Goal: Transaction & Acquisition: Purchase product/service

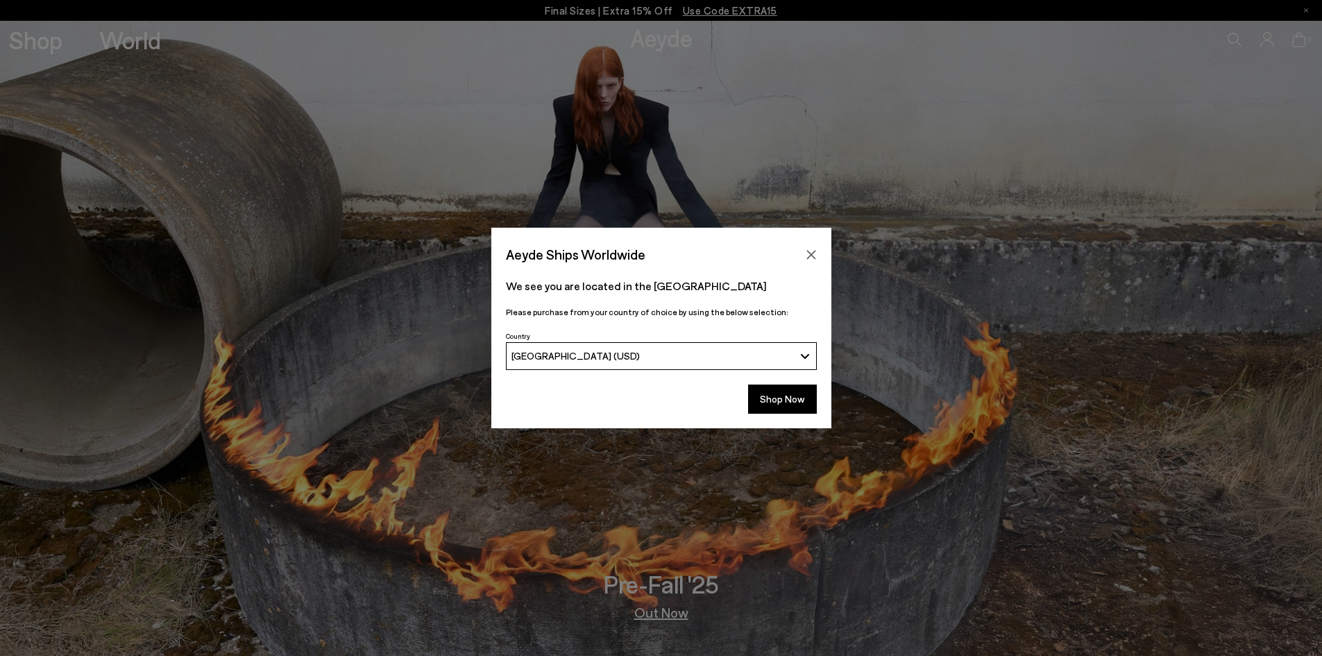
drag, startPoint x: 789, startPoint y: 401, endPoint x: 706, endPoint y: 364, distance: 91.3
click at [789, 400] on button "Shop Now" at bounding box center [782, 398] width 69 height 29
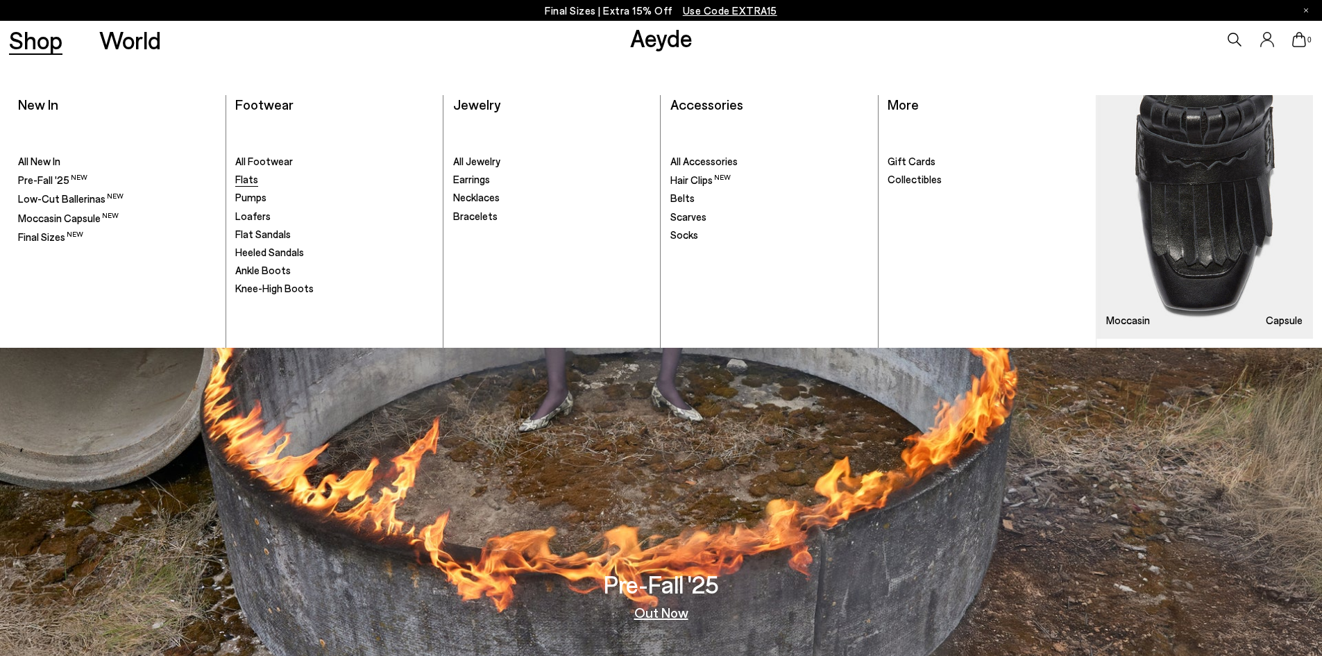
click at [243, 176] on span "Flats" at bounding box center [246, 179] width 23 height 12
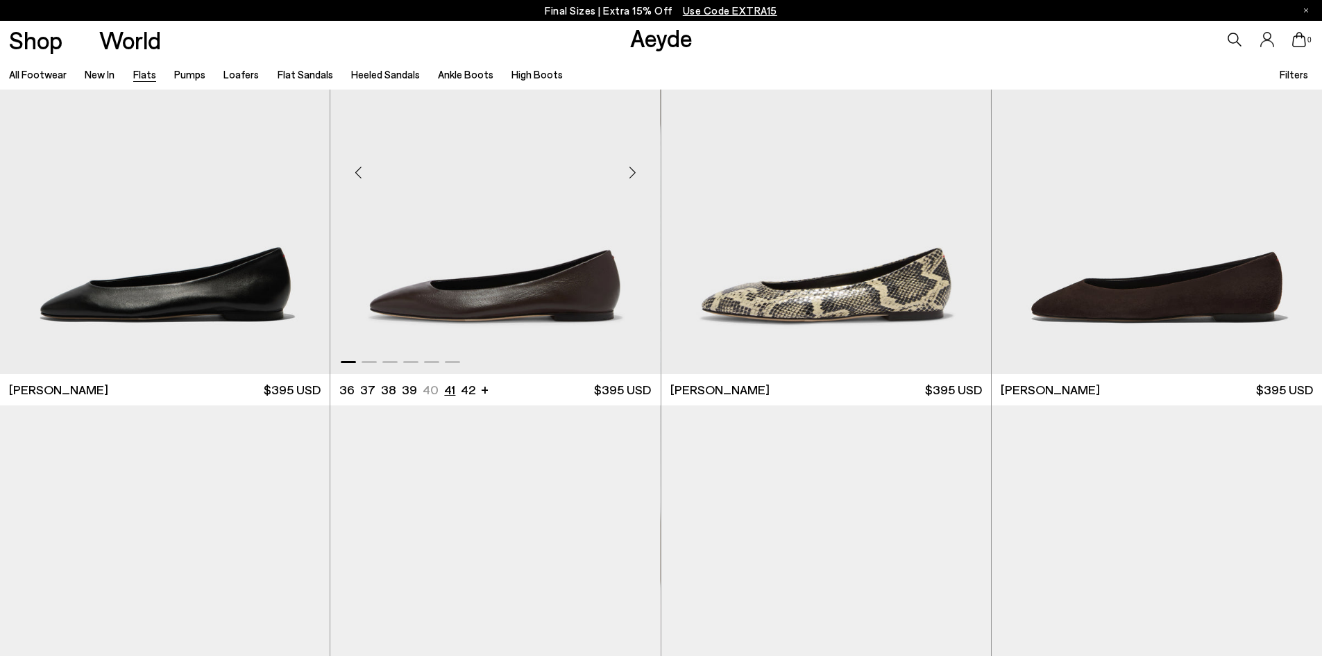
scroll to position [139, 0]
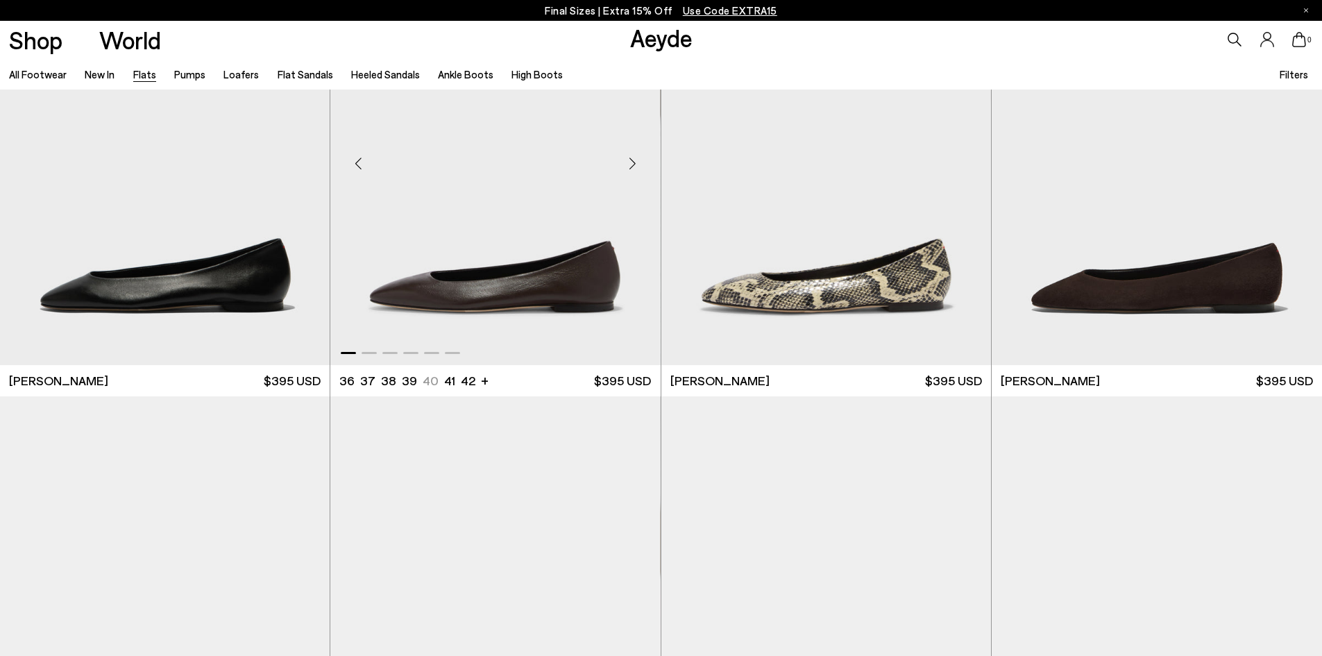
click at [493, 279] on img "1 / 6" at bounding box center [495, 158] width 330 height 414
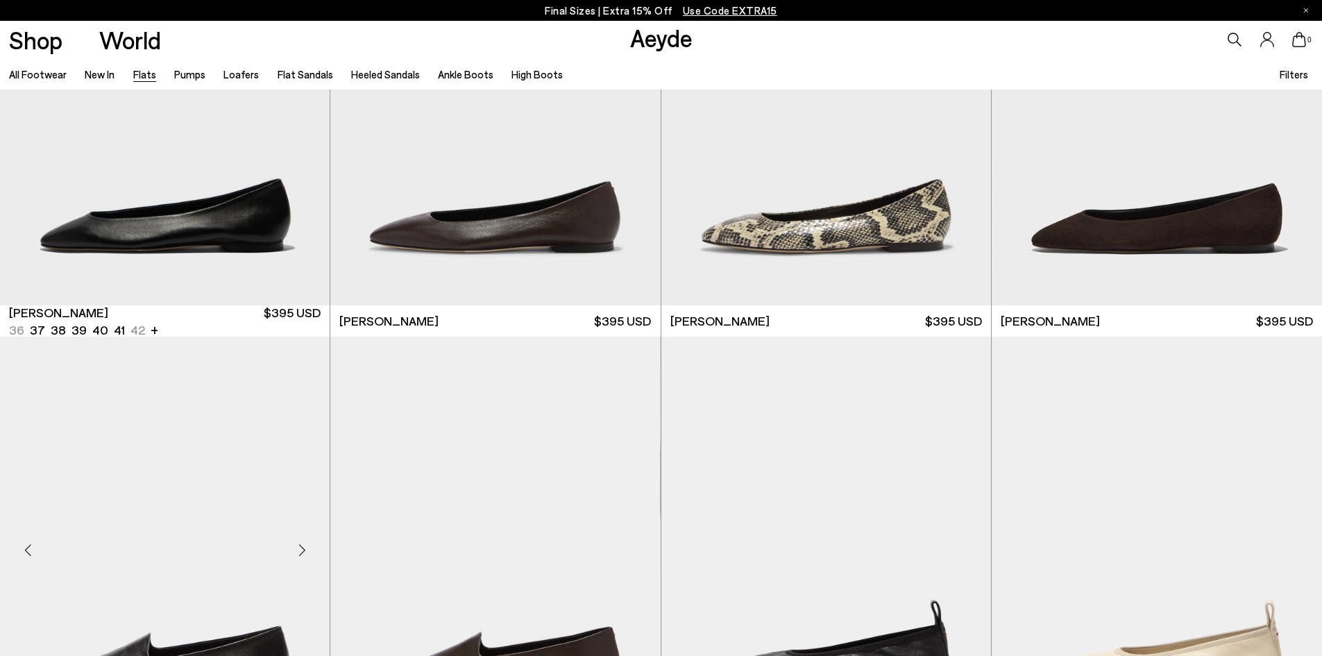
scroll to position [555, 0]
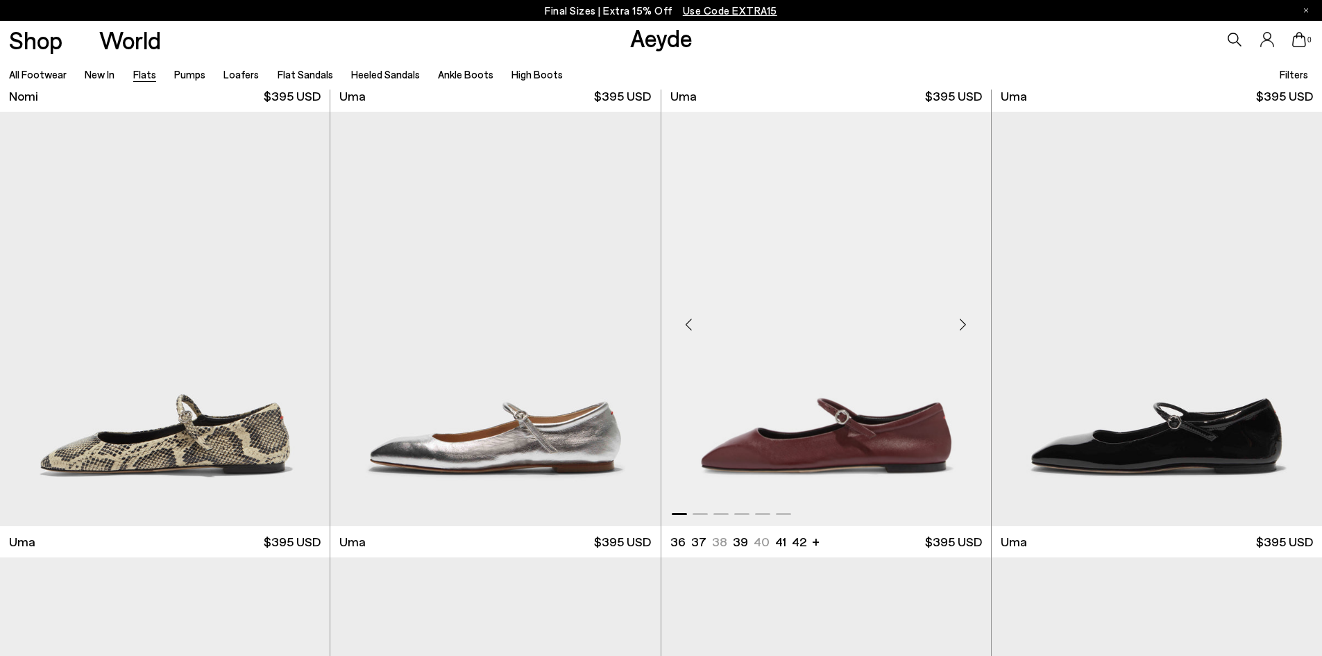
scroll to position [1318, 0]
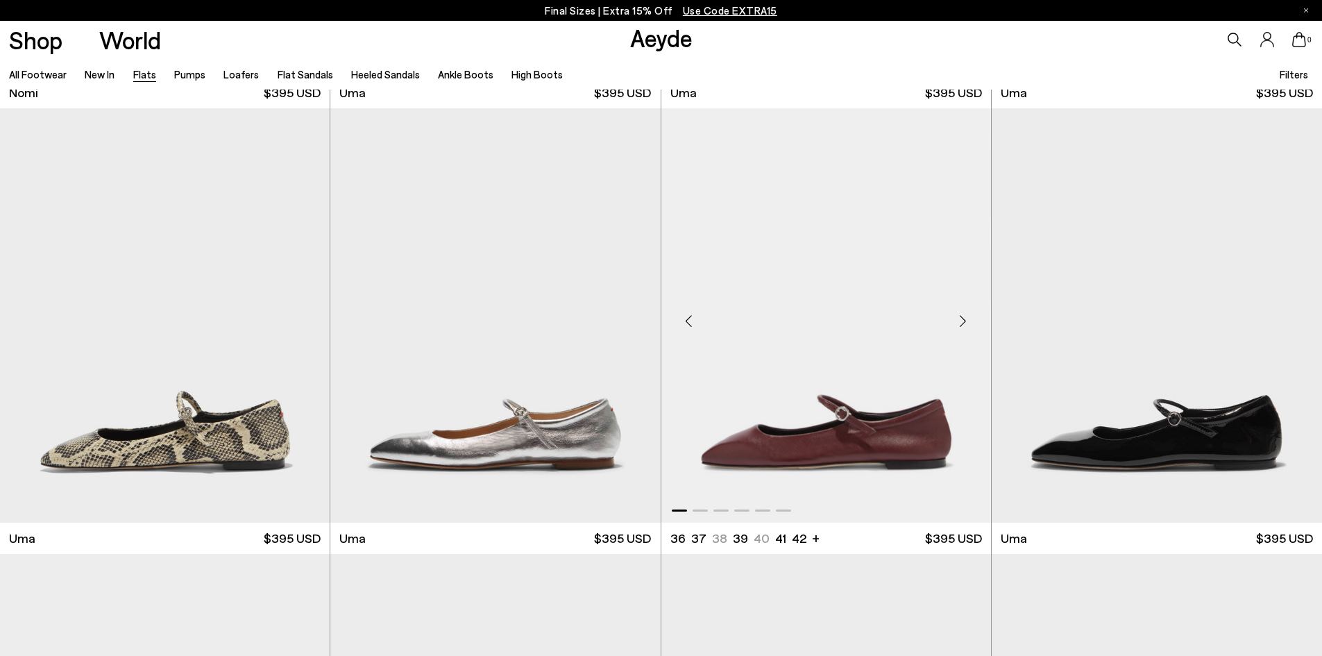
click at [967, 320] on div "Next slide" at bounding box center [963, 321] width 42 height 42
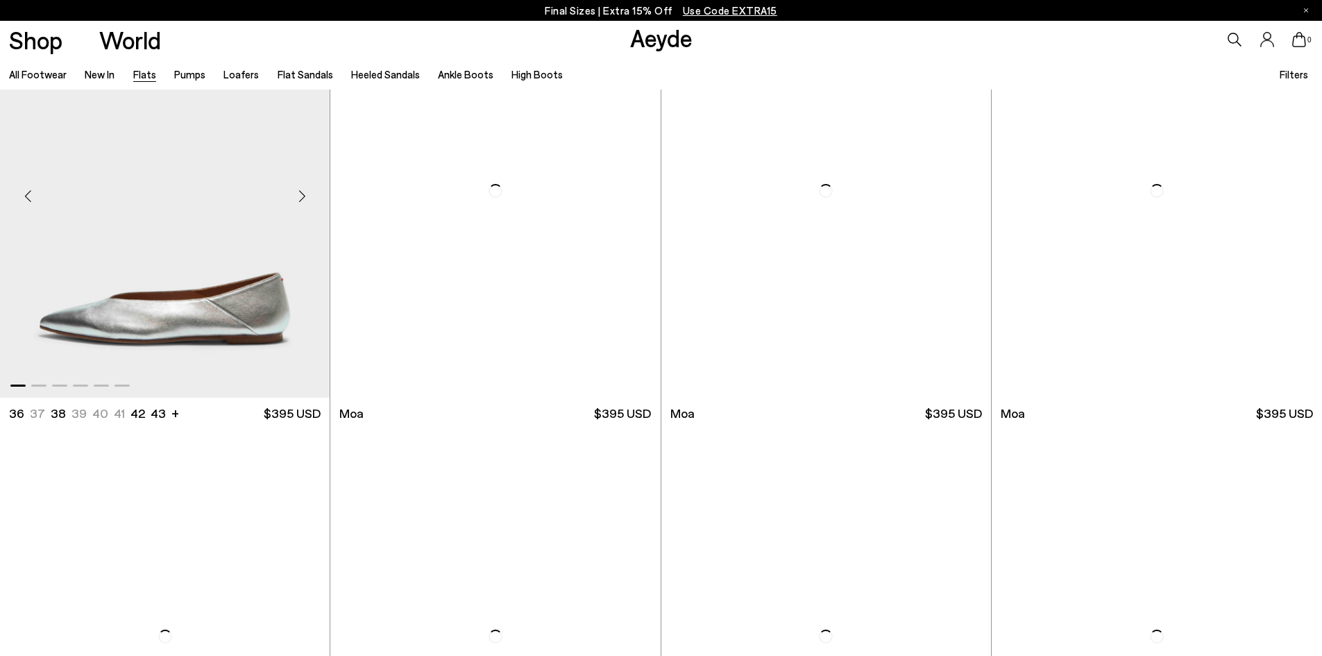
scroll to position [2983, 0]
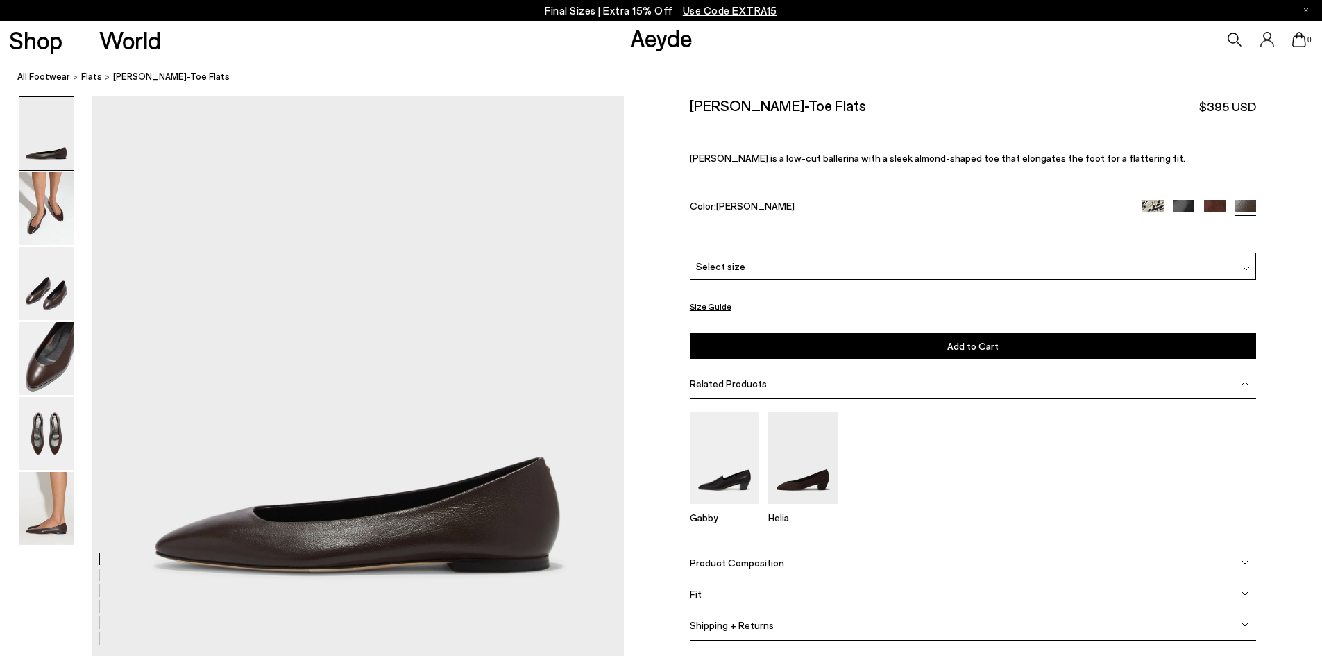
click at [1216, 205] on img at bounding box center [1215, 211] width 22 height 22
